Goal: Navigation & Orientation: Find specific page/section

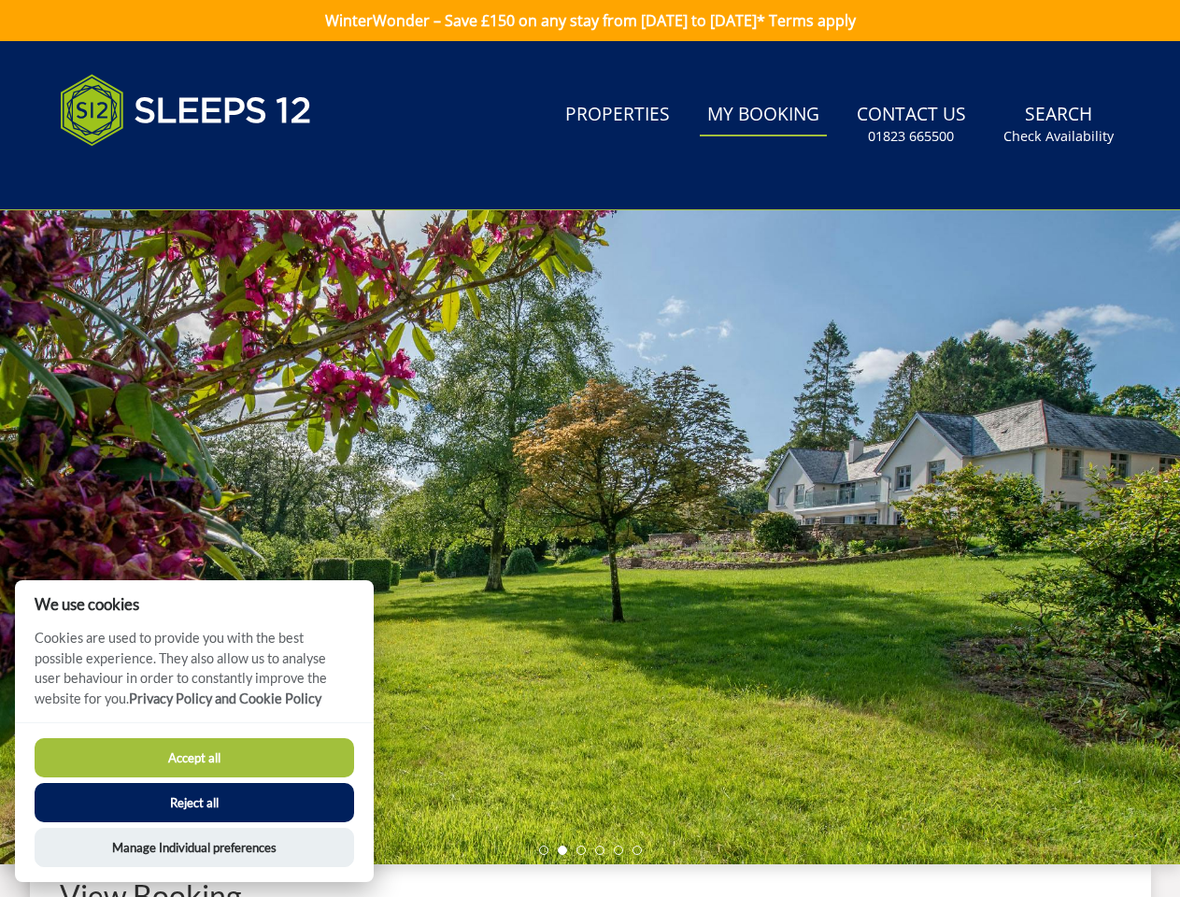
click at [589, 448] on div at bounding box center [590, 537] width 1180 height 654
click at [1059, 124] on link "Search Check Availability" at bounding box center [1058, 124] width 125 height 61
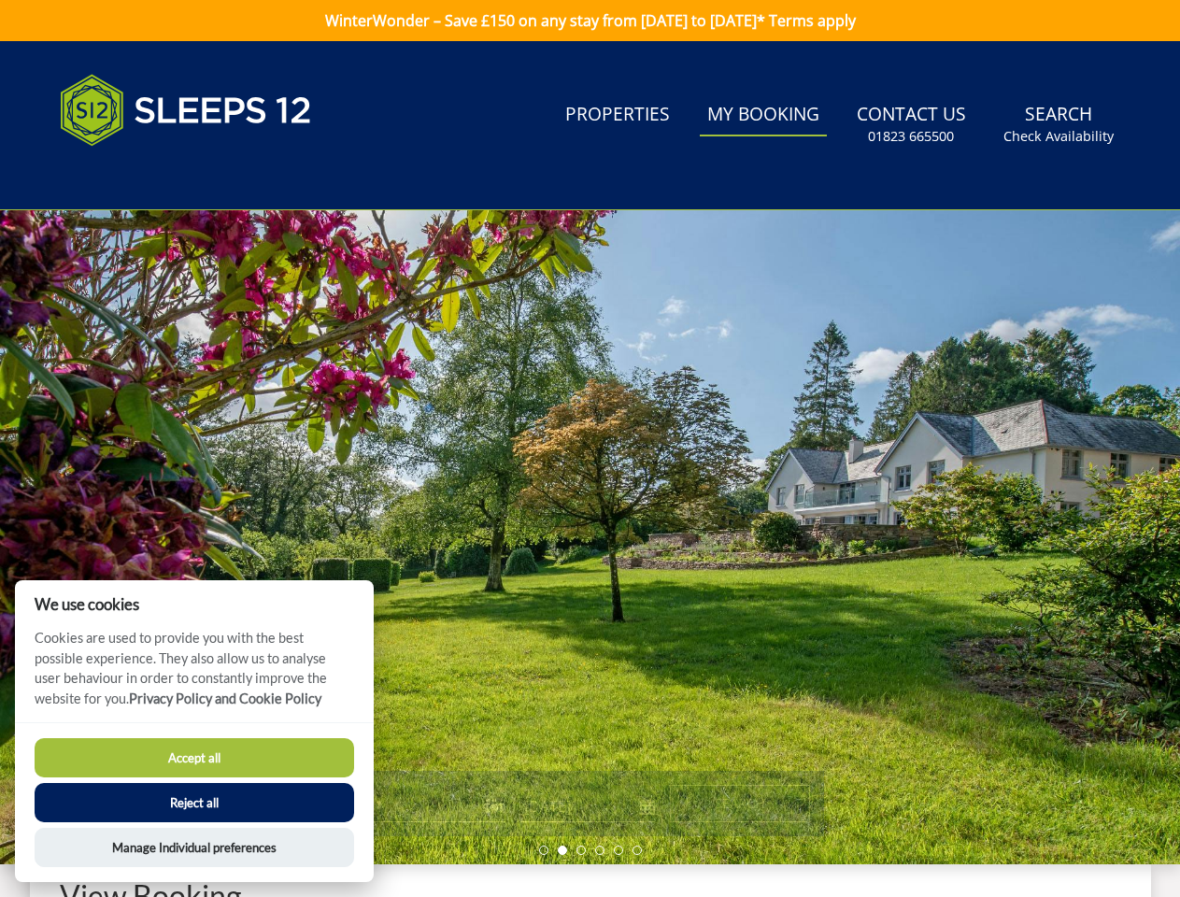
click at [589, 537] on div at bounding box center [590, 537] width 1180 height 654
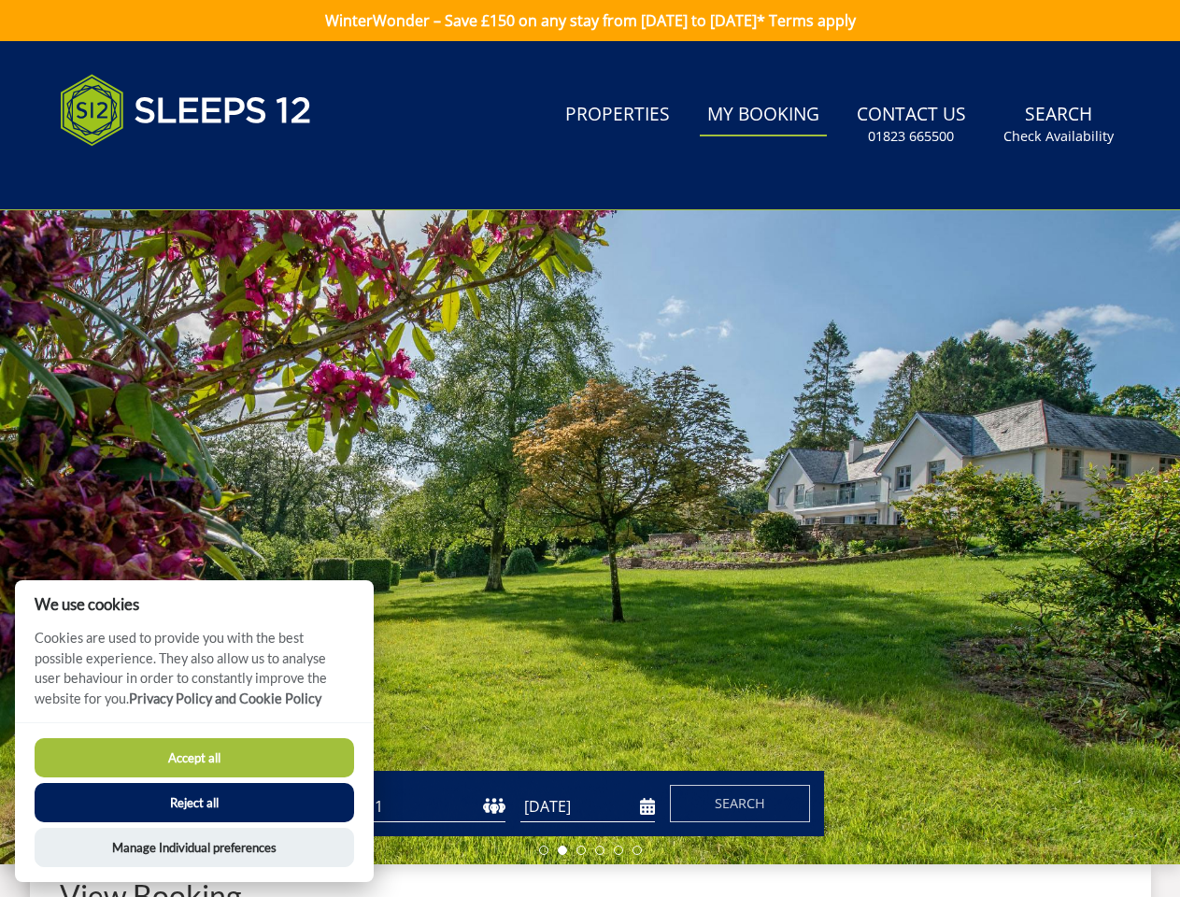
click at [544, 850] on li at bounding box center [543, 849] width 9 height 9
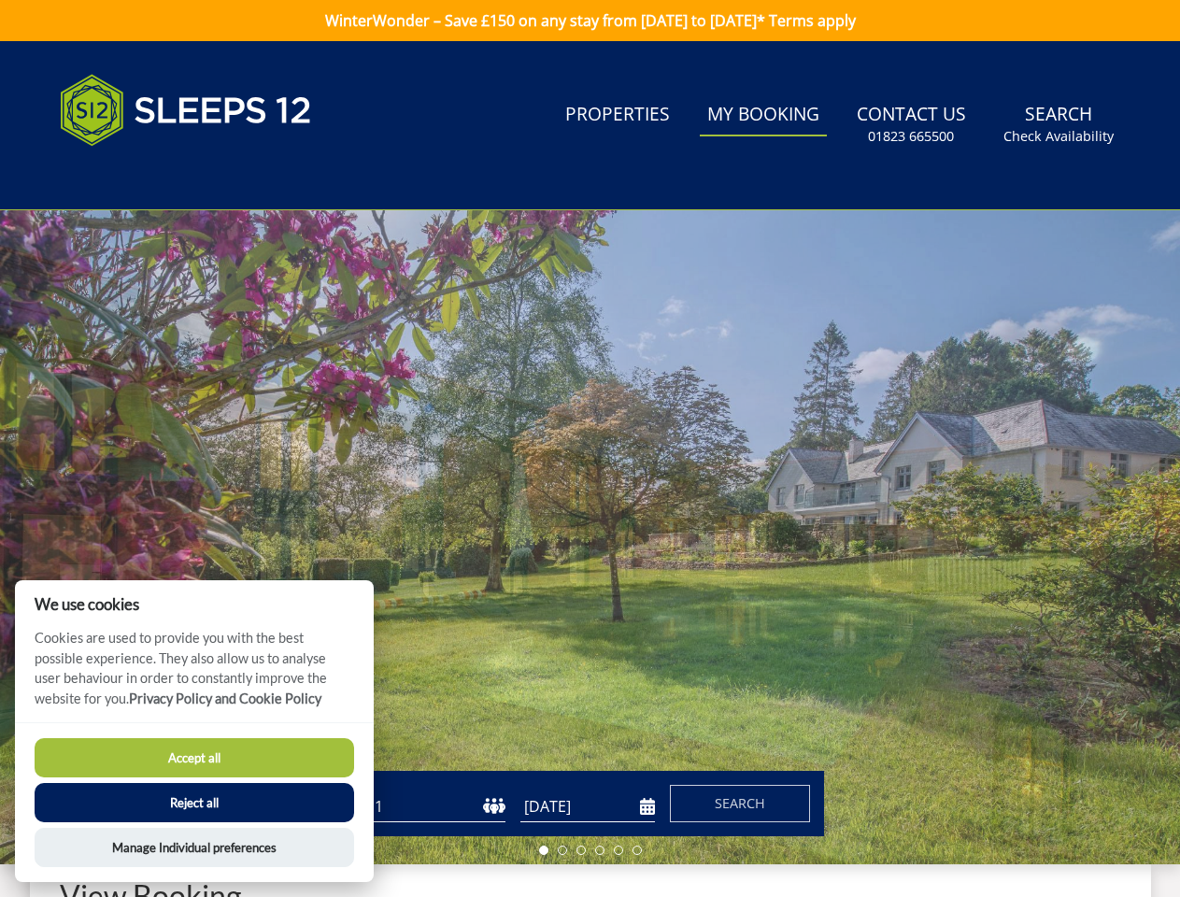
click at [562, 850] on li at bounding box center [562, 849] width 9 height 9
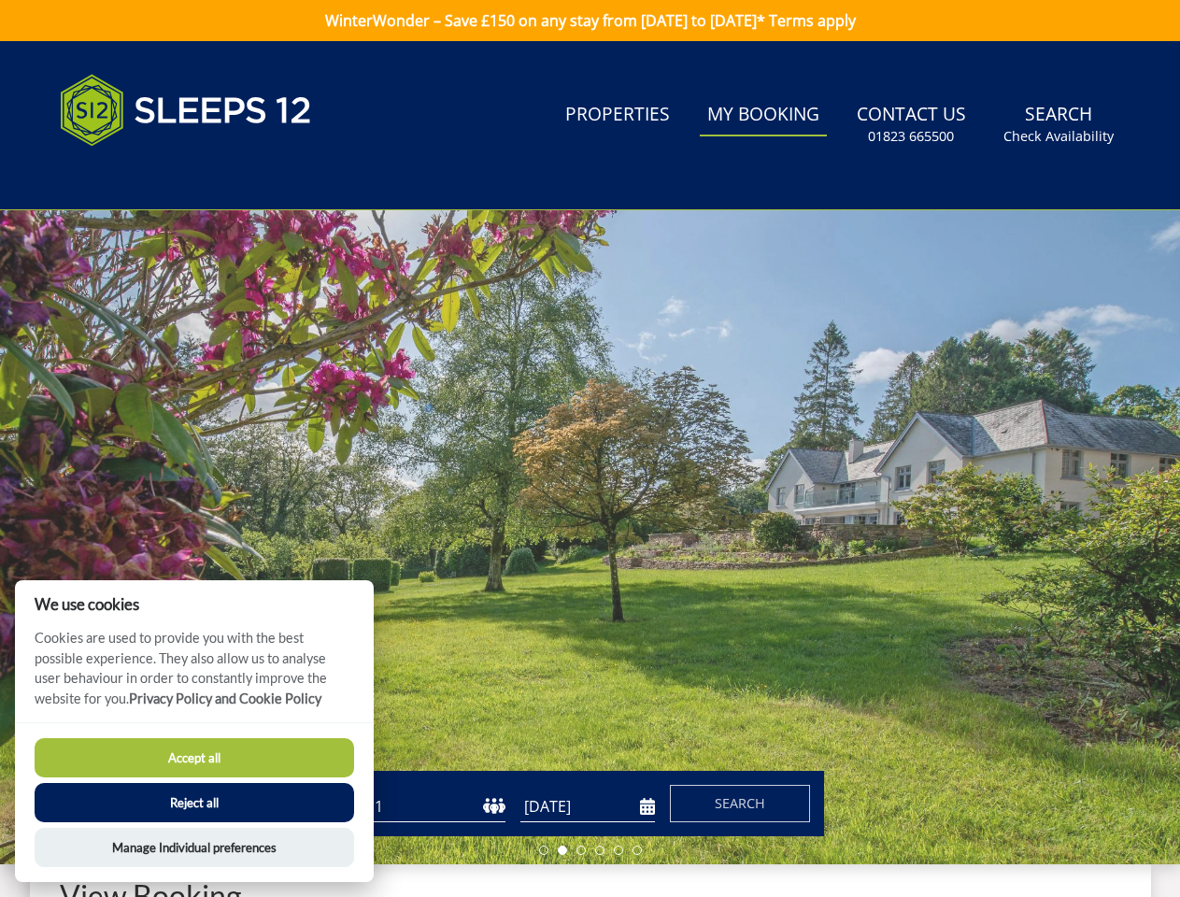
click at [581, 850] on li at bounding box center [580, 849] width 9 height 9
click at [600, 850] on li at bounding box center [599, 849] width 9 height 9
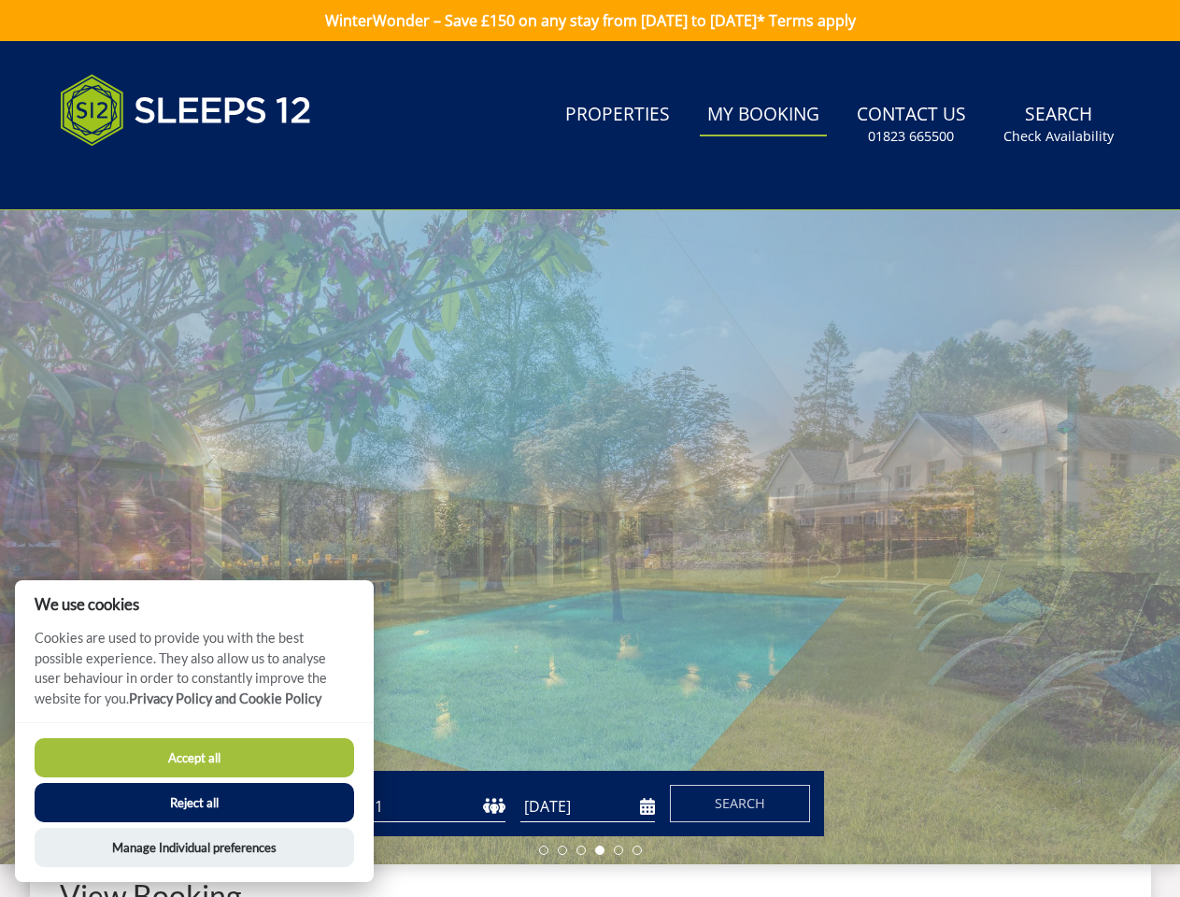
click at [618, 850] on li at bounding box center [618, 849] width 9 height 9
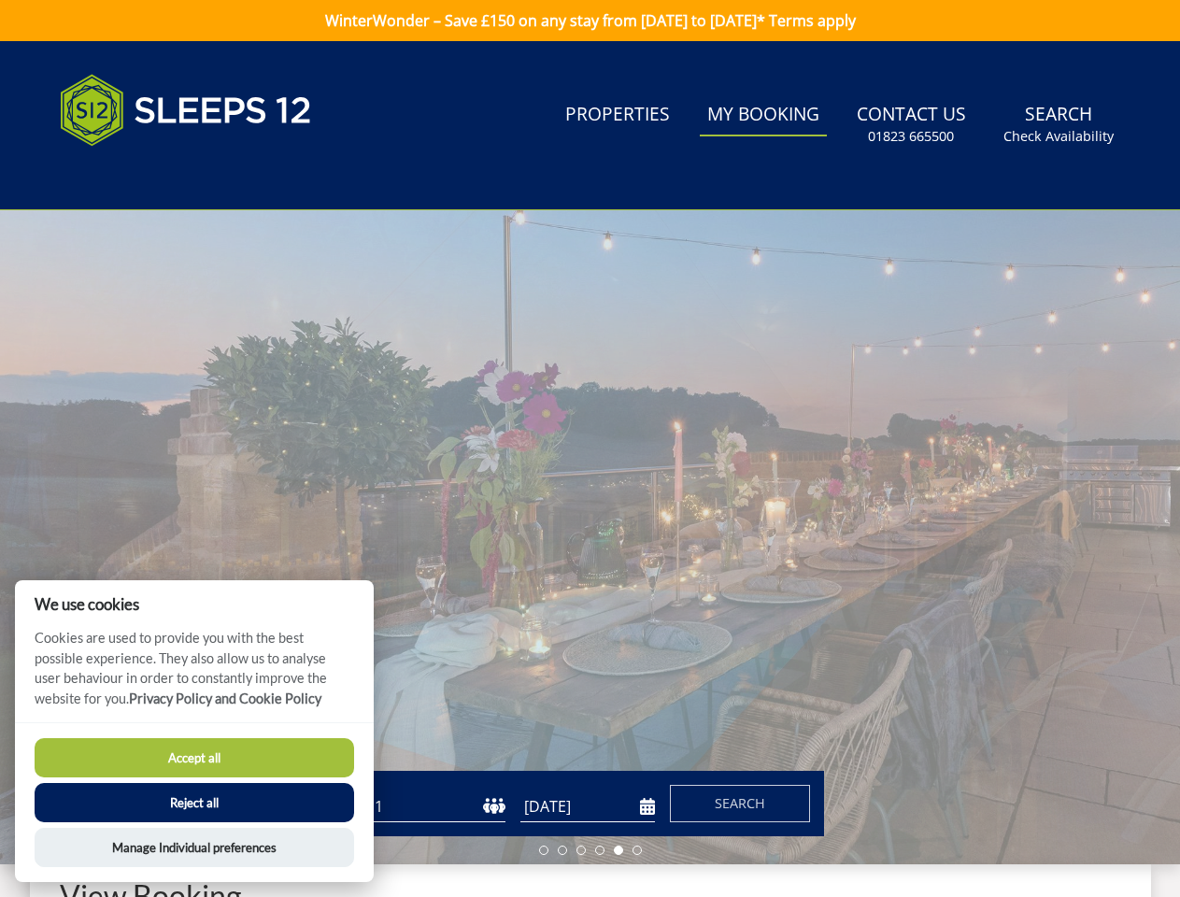
click at [637, 850] on li at bounding box center [636, 849] width 9 height 9
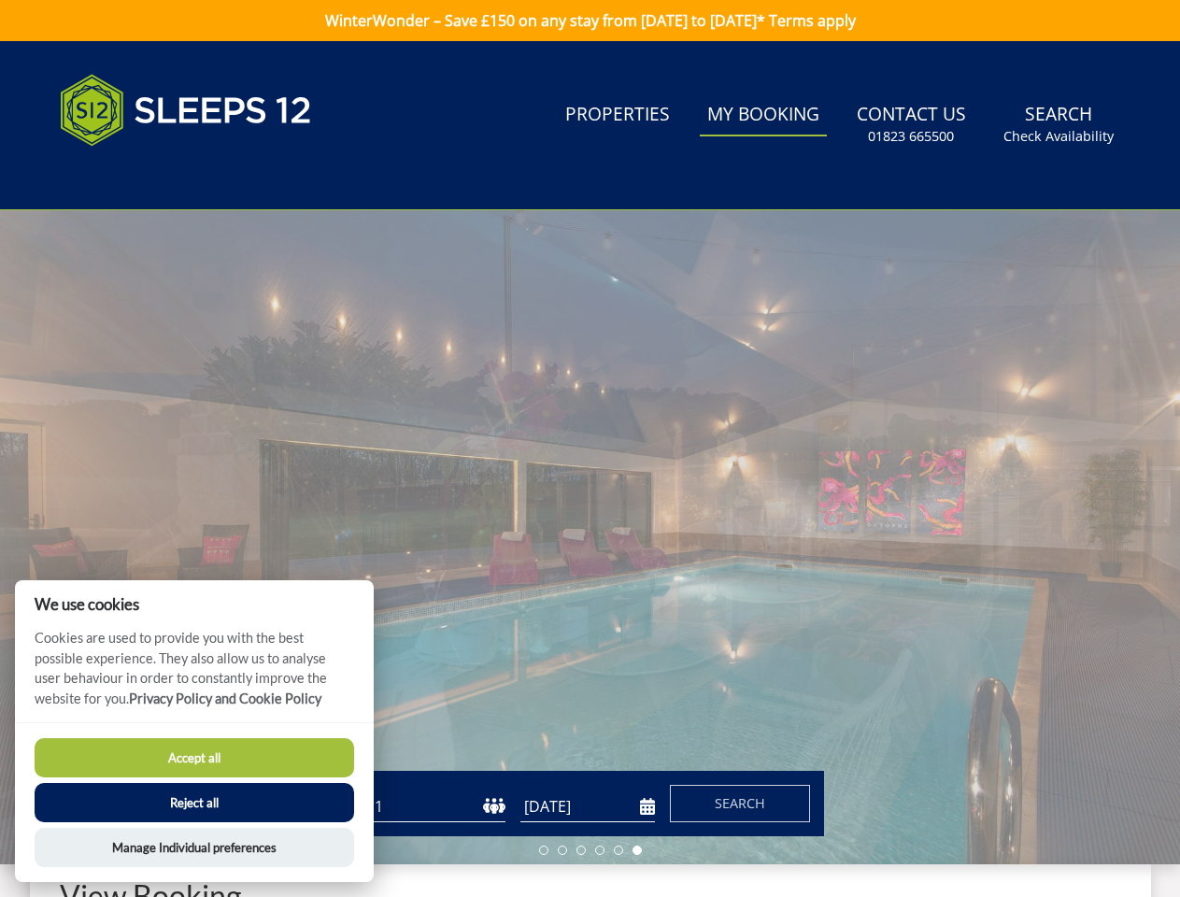
click at [194, 758] on button "Accept all" at bounding box center [194, 757] width 319 height 39
